Goal: Transaction & Acquisition: Register for event/course

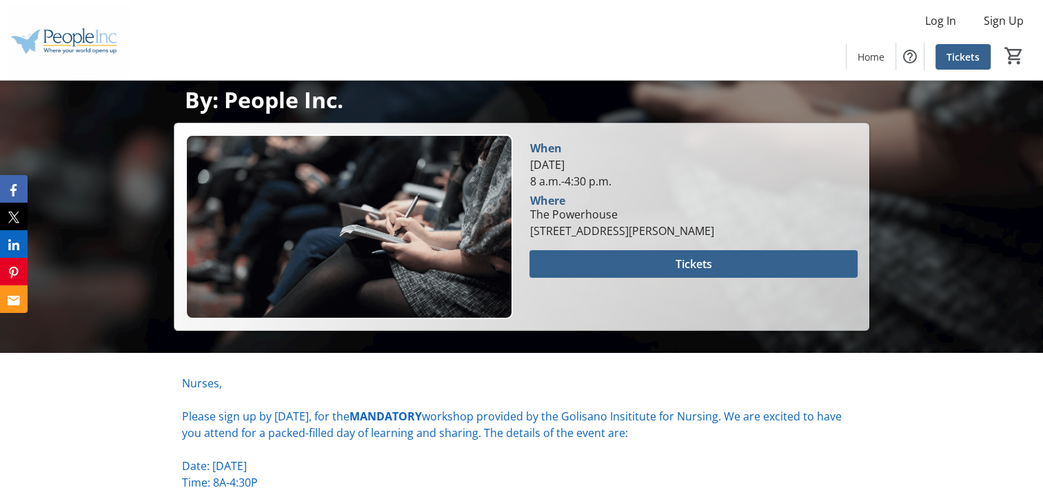
scroll to position [289, 0]
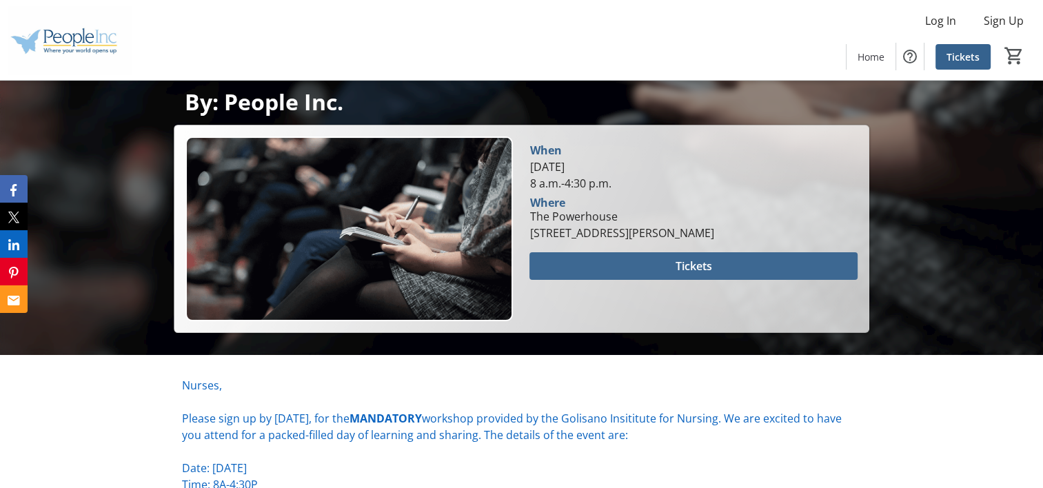
click at [677, 265] on span "Tickets" at bounding box center [693, 266] width 37 height 17
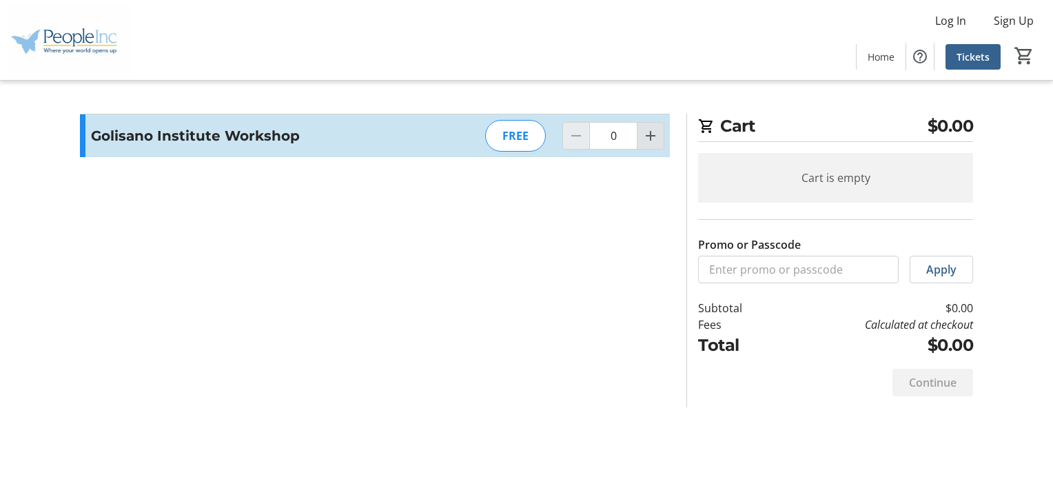
click at [651, 139] on mat-icon "Increment by one" at bounding box center [650, 136] width 17 height 17
type input "1"
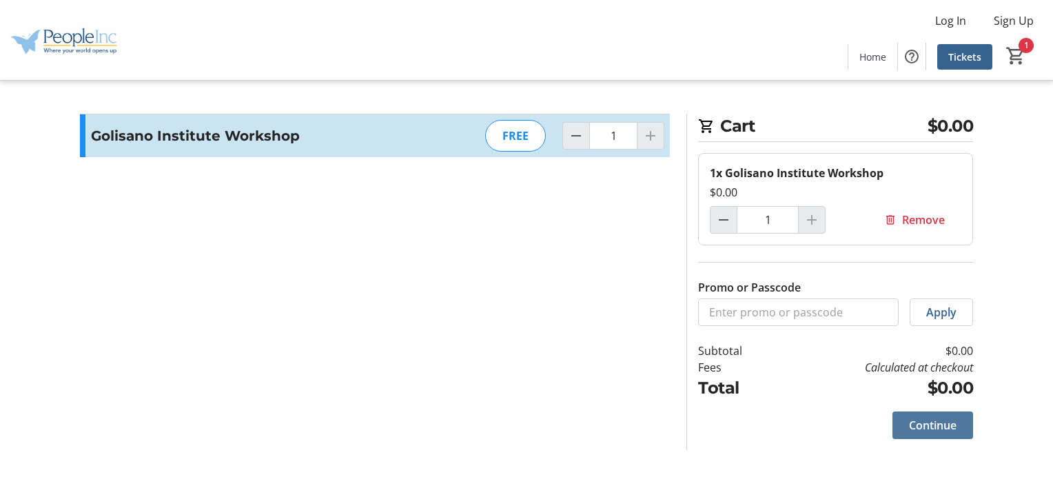
click at [941, 422] on span "Continue" at bounding box center [933, 425] width 48 height 17
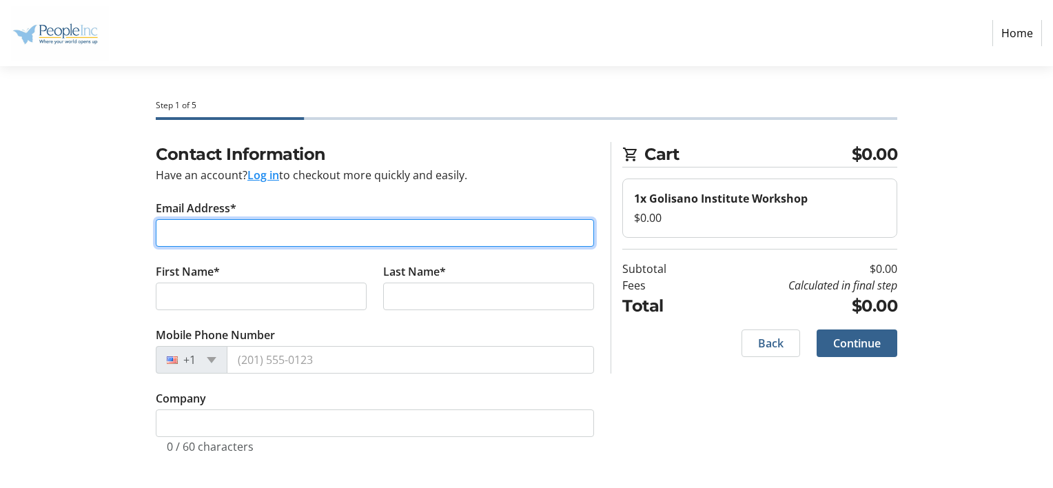
click at [208, 232] on input "Email Address*" at bounding box center [375, 233] width 438 height 28
type input "[EMAIL_ADDRESS][DOMAIN_NAME]"
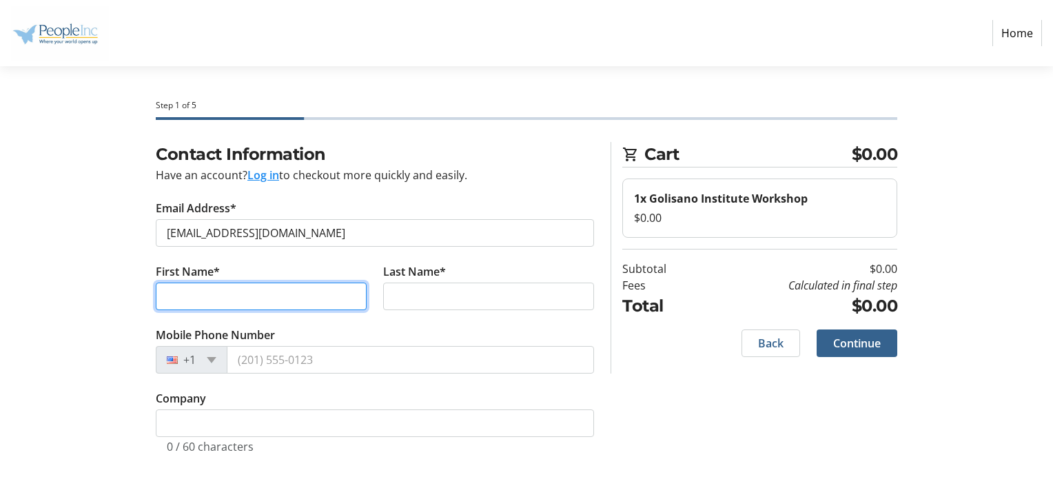
type input "FAITH"
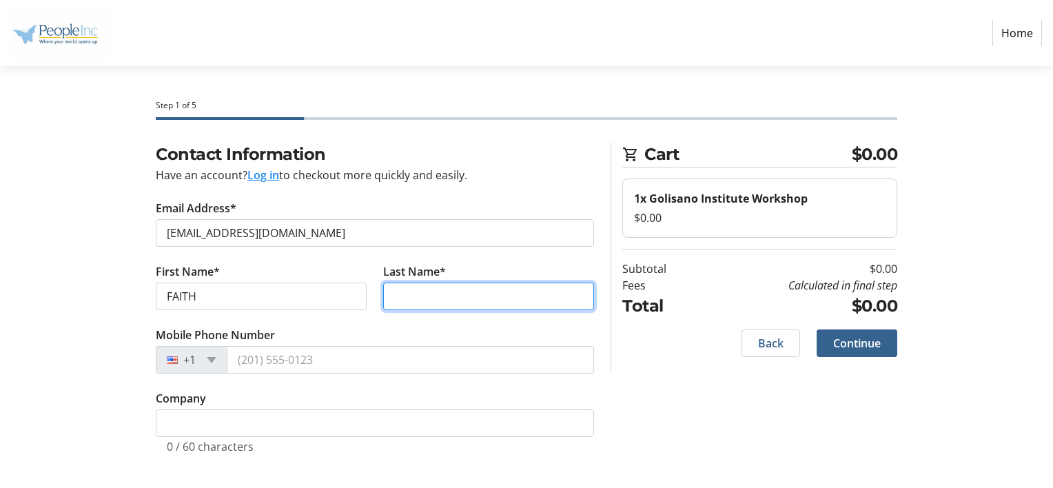
type input "LITTLE"
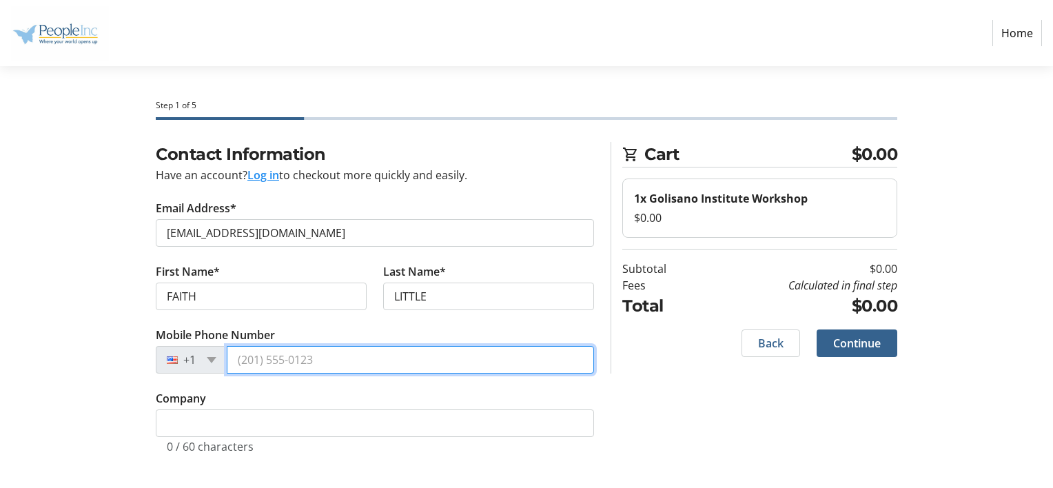
type input "[PHONE_NUMBER]"
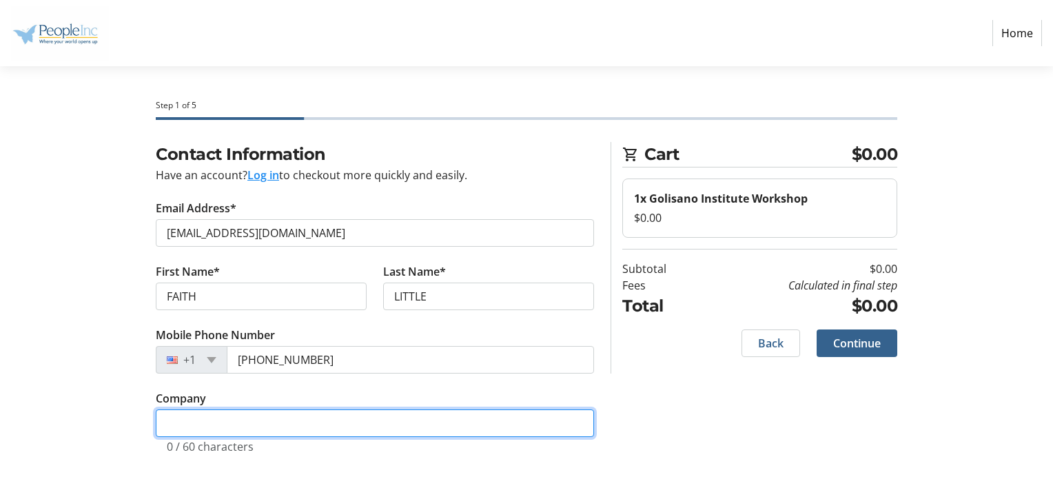
type input "People-Inc"
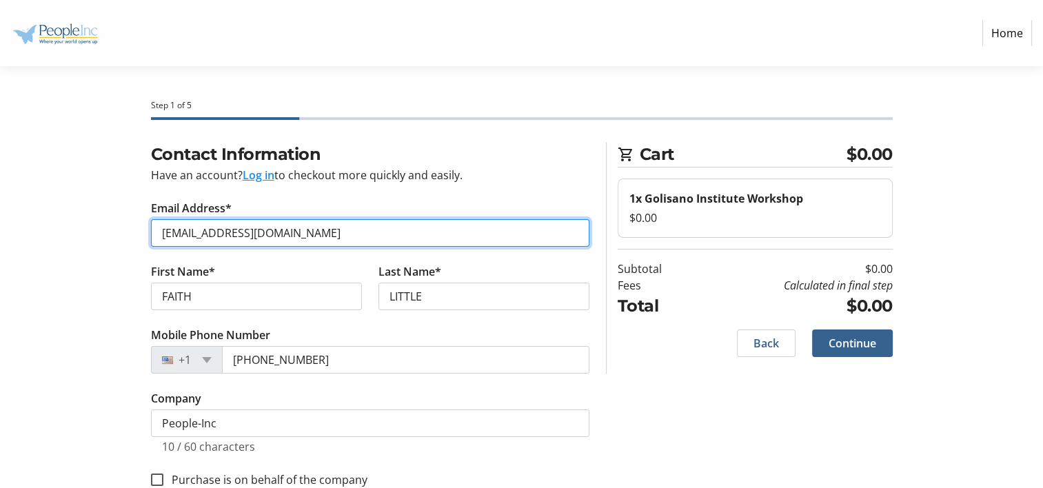
scroll to position [32, 0]
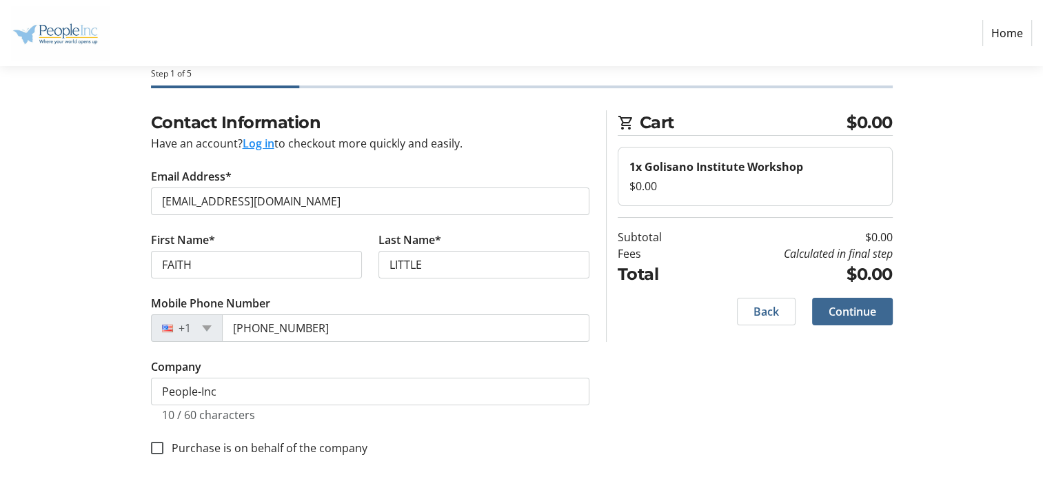
click at [867, 313] on span "Continue" at bounding box center [852, 311] width 48 height 17
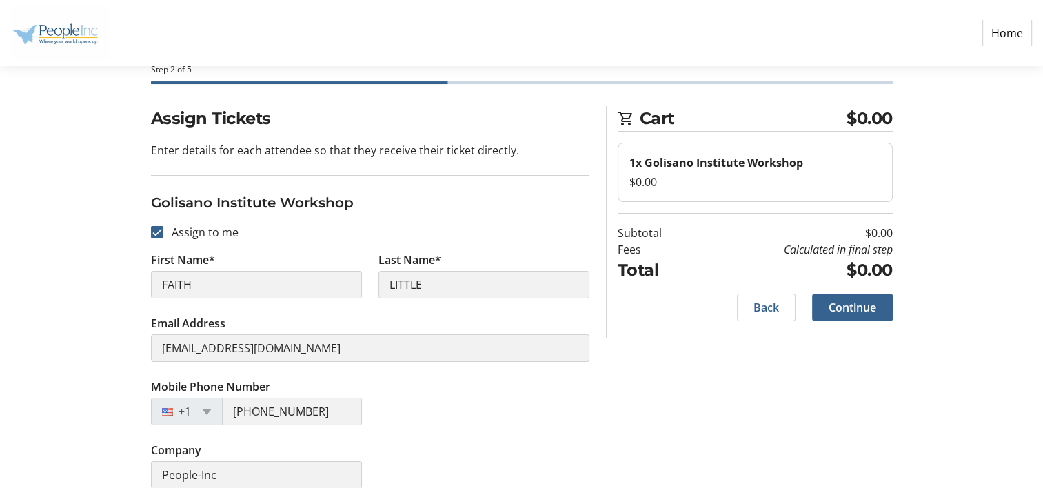
scroll to position [52, 0]
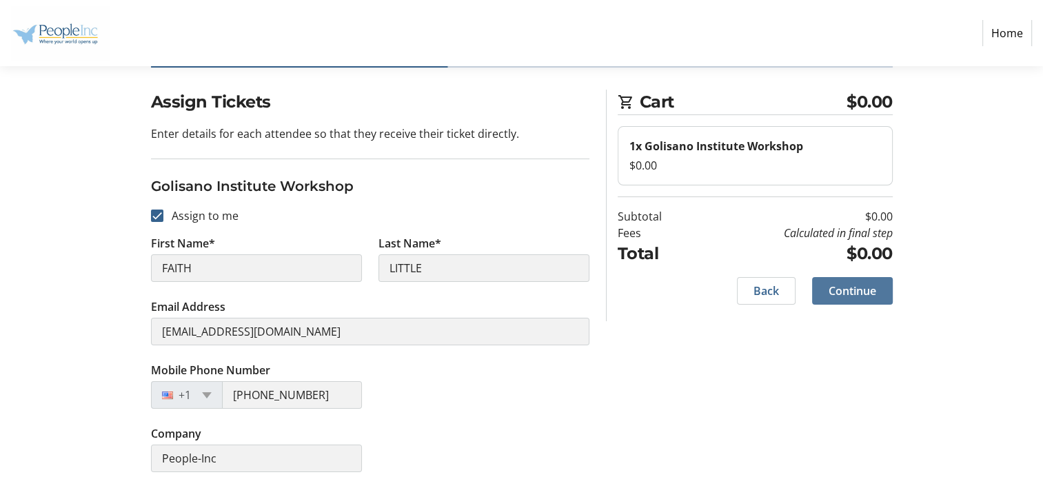
click at [855, 295] on span "Continue" at bounding box center [852, 291] width 48 height 17
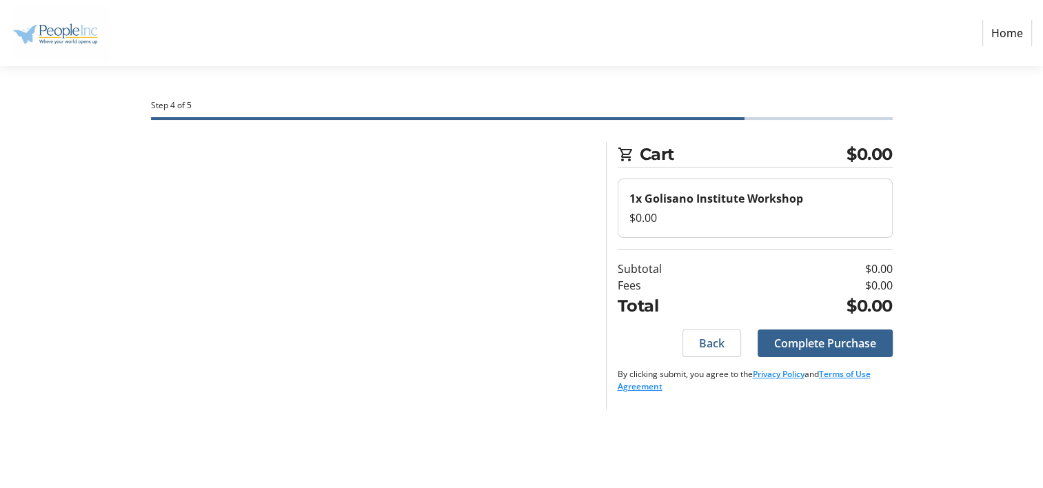
scroll to position [0, 0]
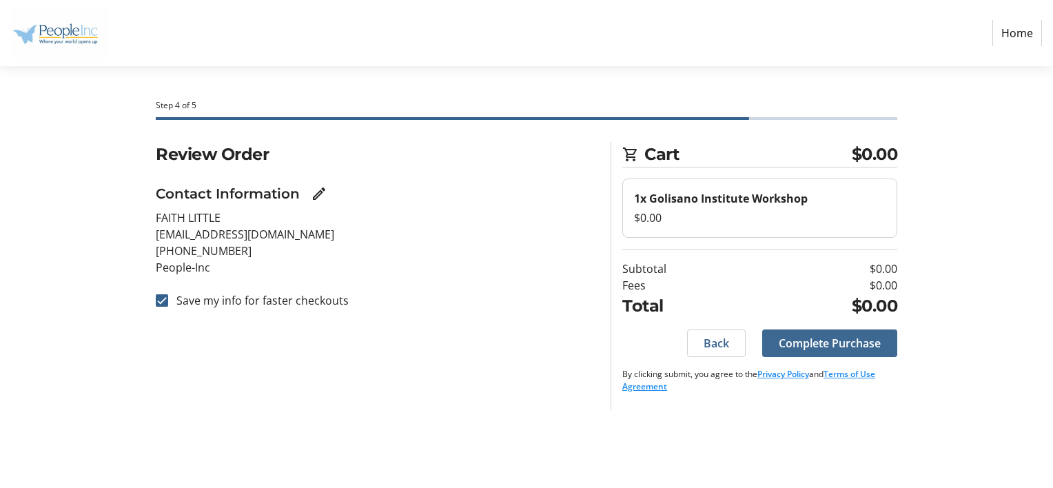
click at [833, 345] on span "Complete Purchase" at bounding box center [830, 343] width 102 height 17
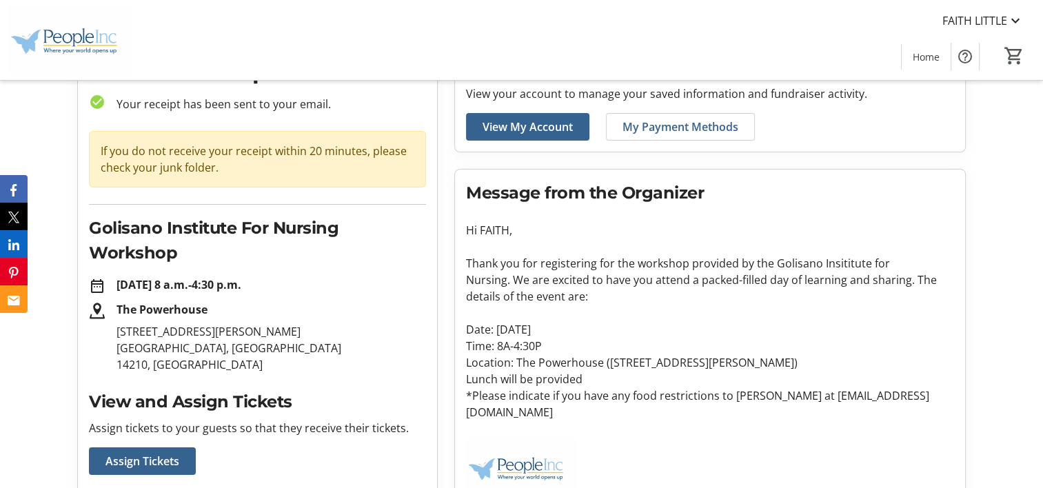
scroll to position [83, 0]
